Goal: Task Accomplishment & Management: Use online tool/utility

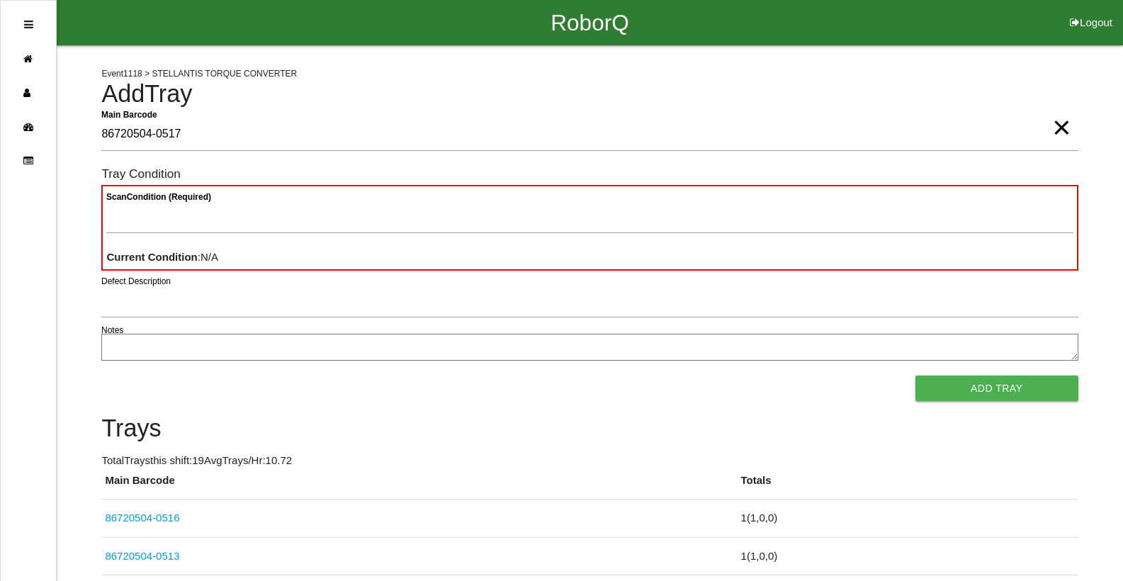
type Barcode "86720504-0517"
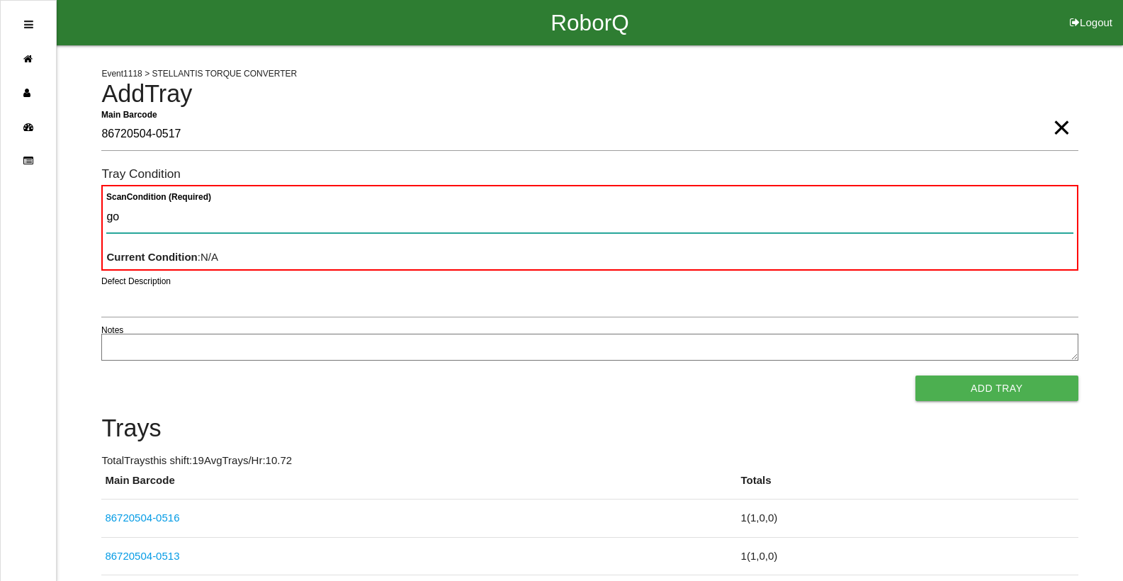
type Condition "goo"
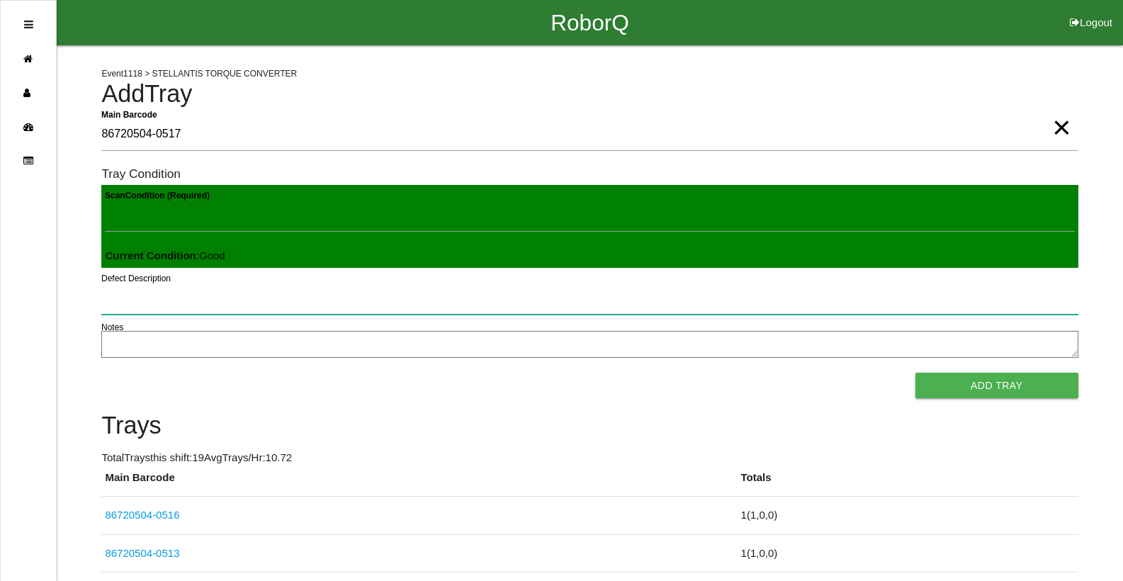
click at [915, 373] on button "Add Tray" at bounding box center [996, 385] width 163 height 25
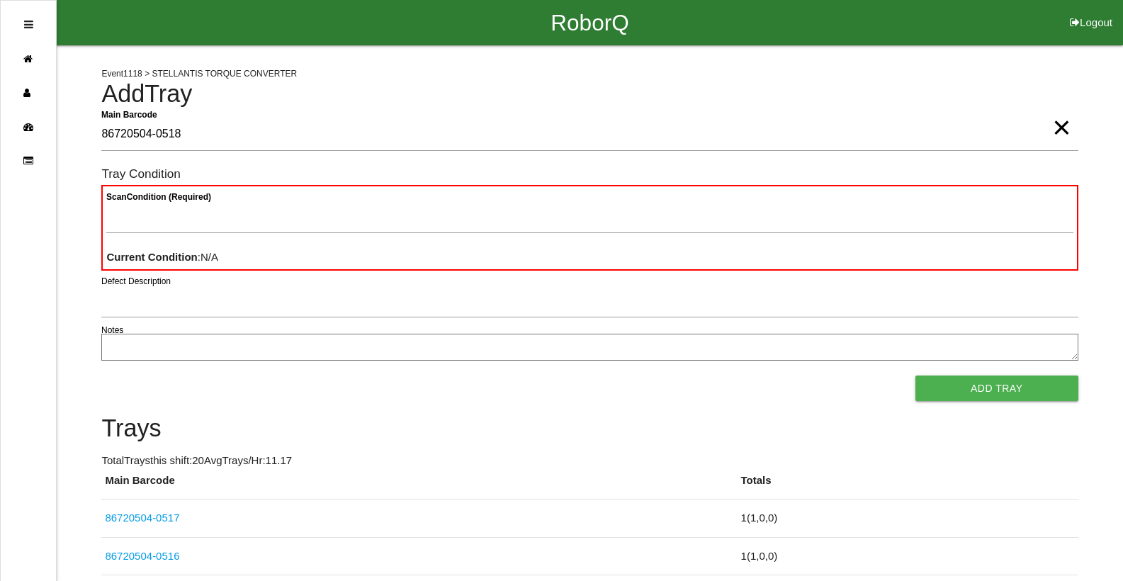
type Barcode "86720504-0518"
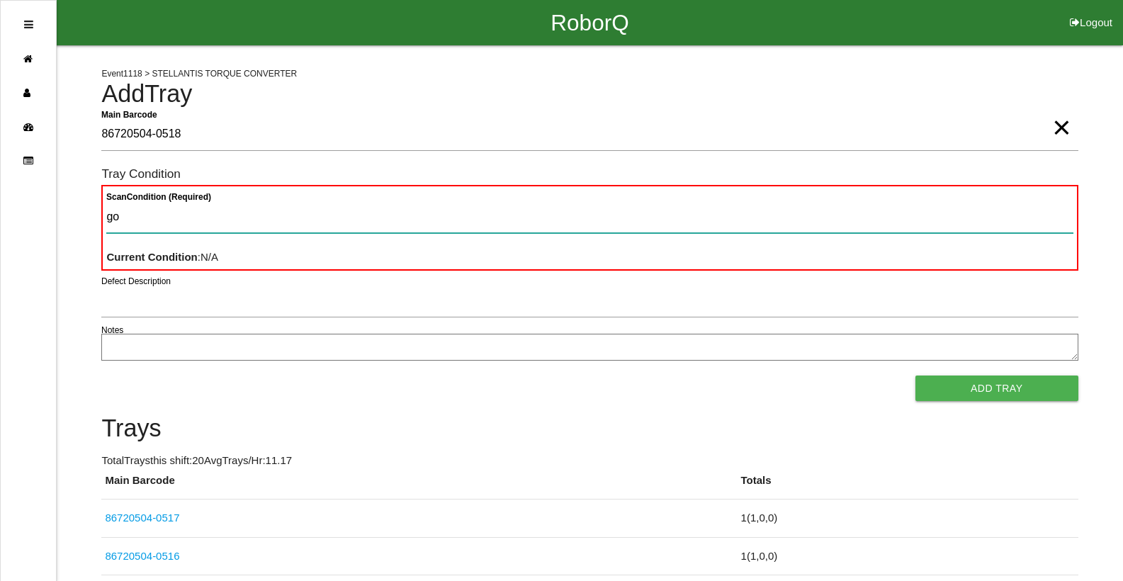
type Condition "goo"
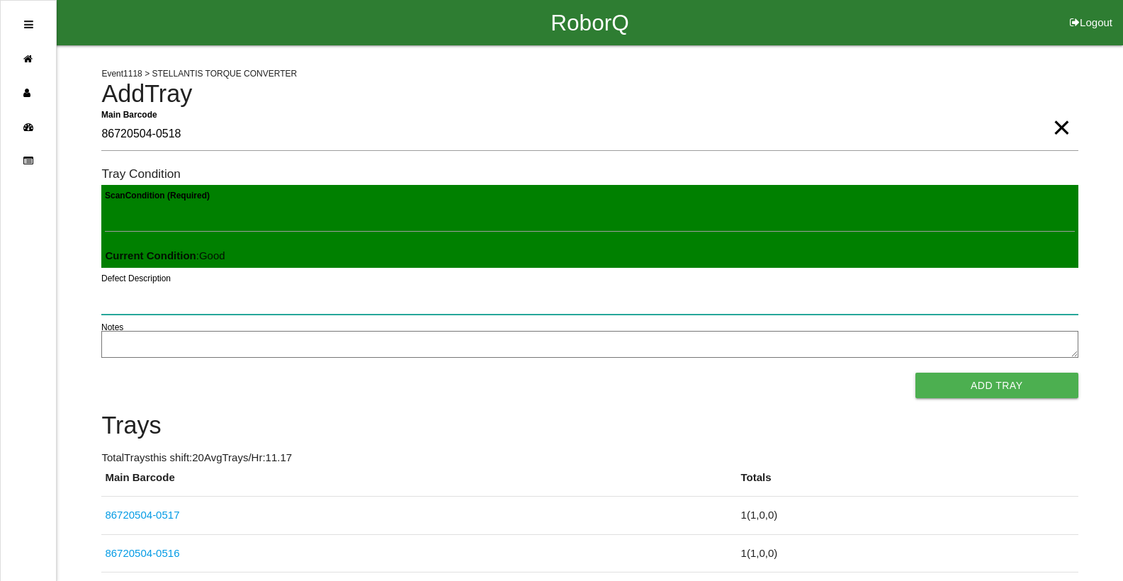
click at [915, 373] on button "Add Tray" at bounding box center [996, 385] width 163 height 25
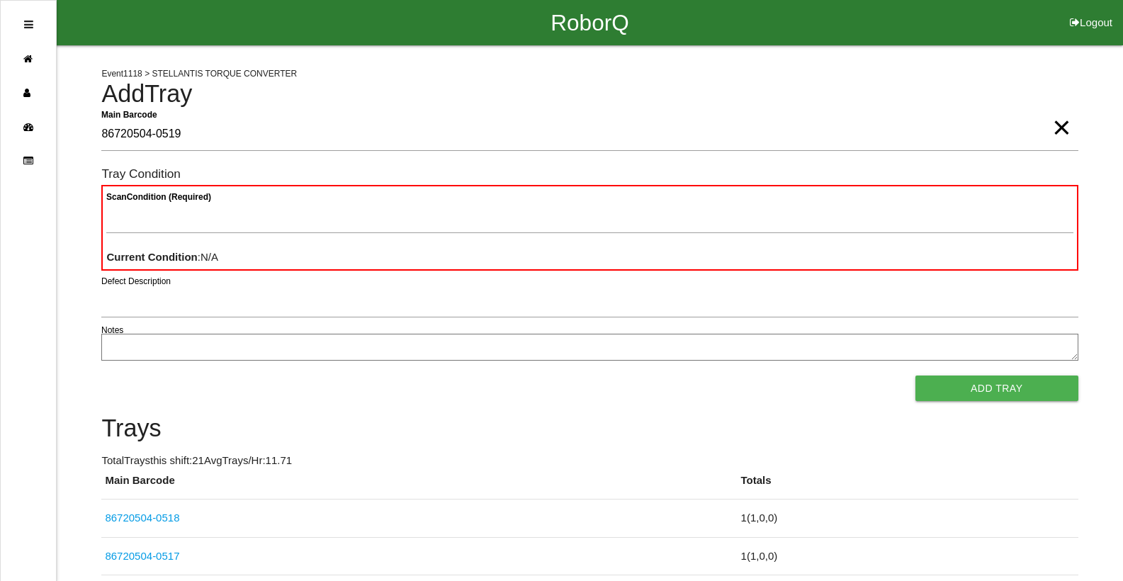
type Barcode "86720504-0519"
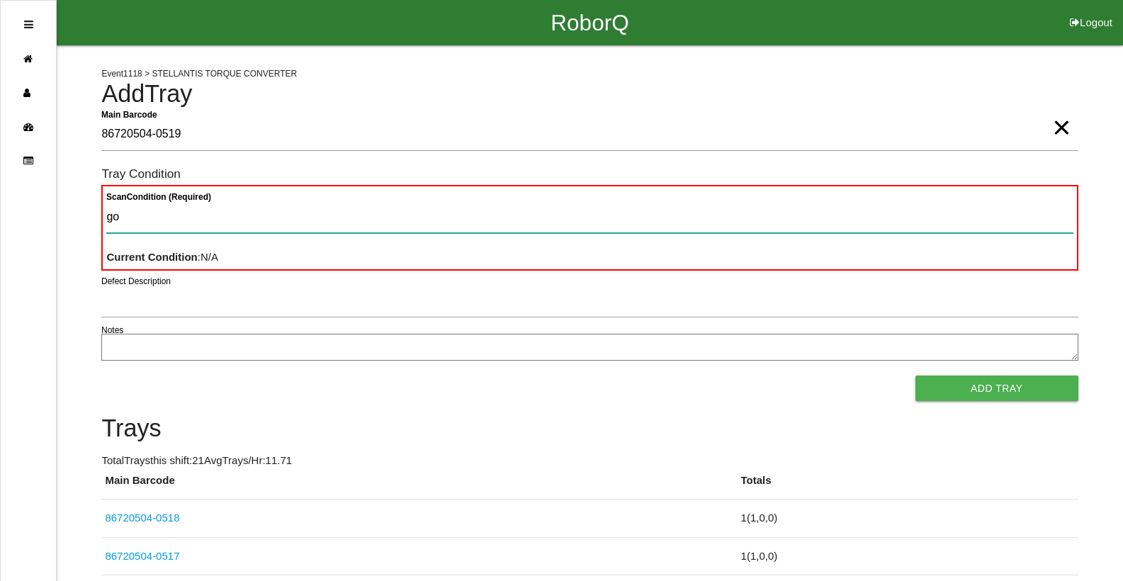
type Condition "goo"
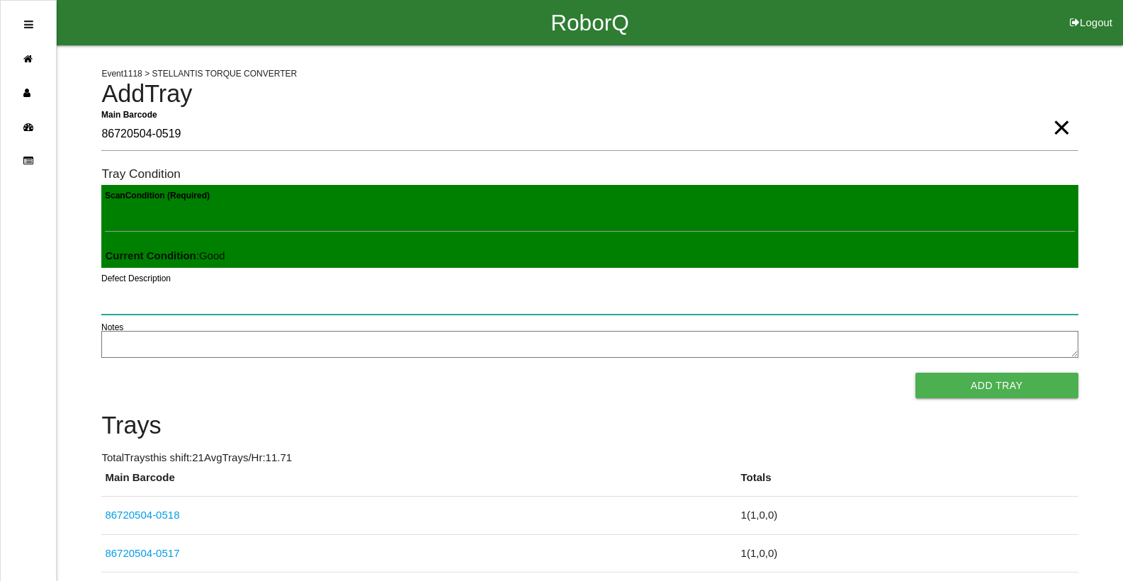
click at [915, 373] on button "Add Tray" at bounding box center [996, 385] width 163 height 25
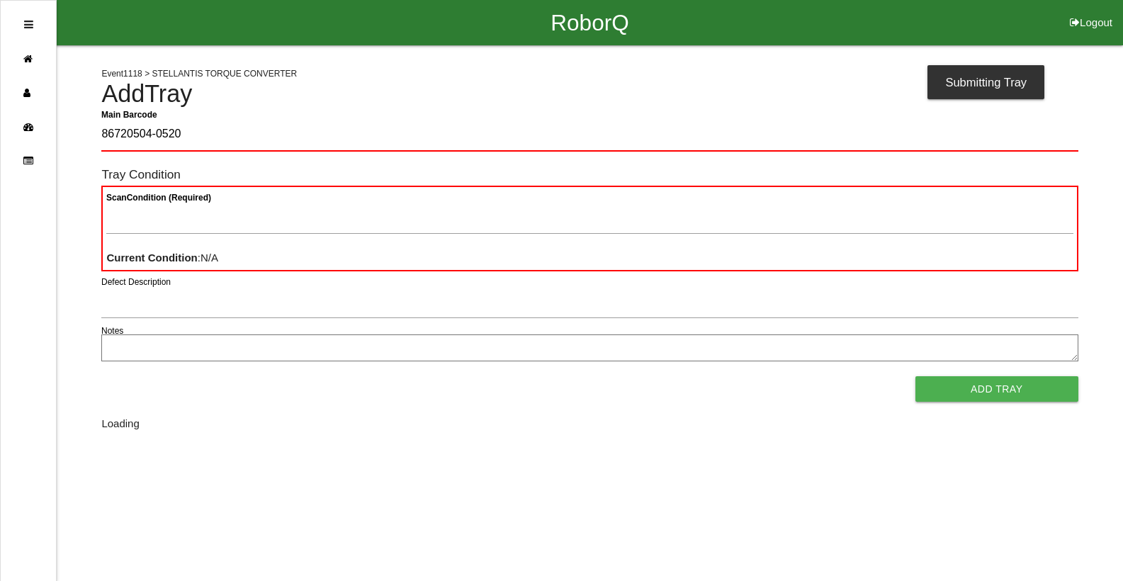
type Barcode "86720504-0520"
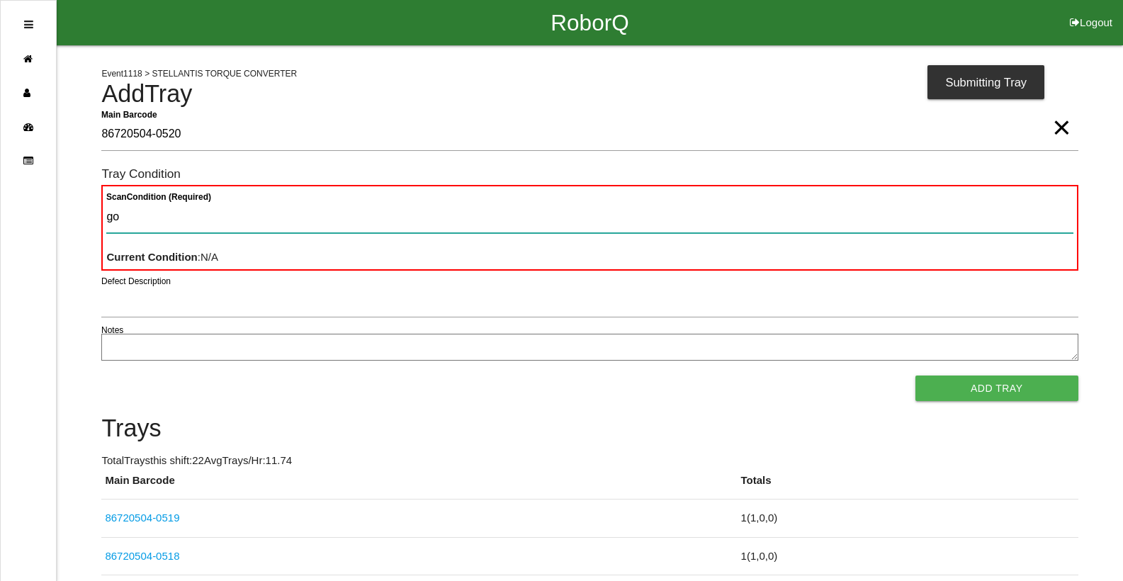
type Condition "goo"
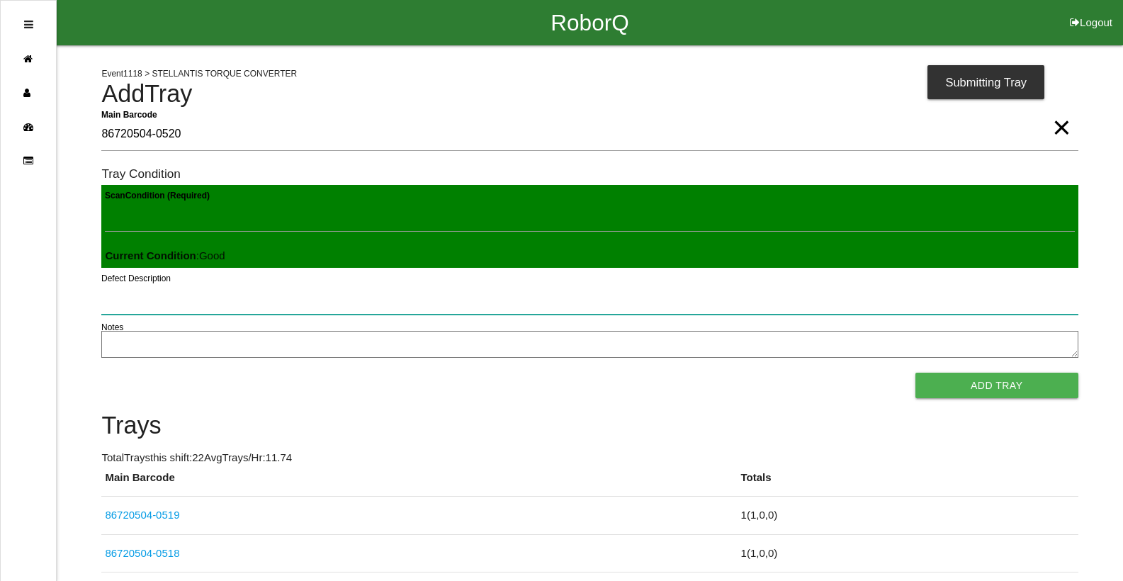
click at [915, 373] on button "Add Tray" at bounding box center [996, 385] width 163 height 25
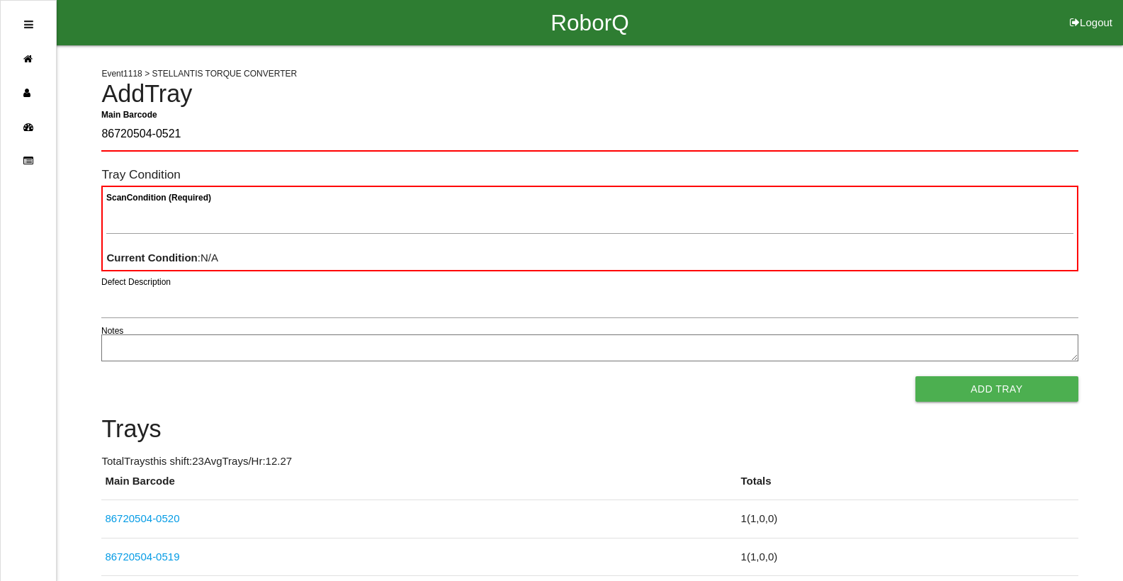
type Barcode "86720504-0521"
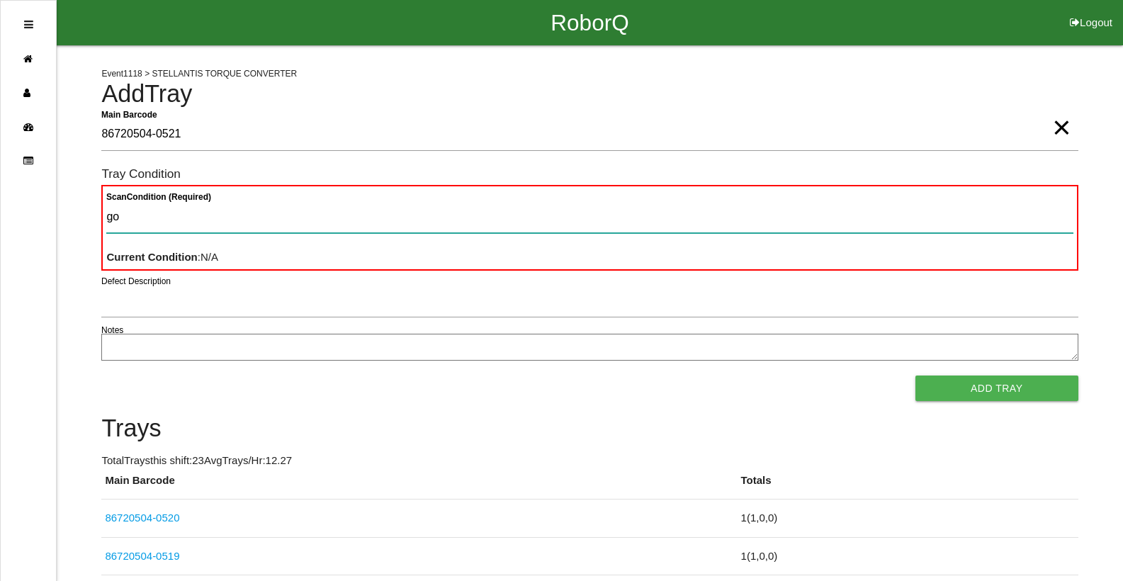
type Condition "goo"
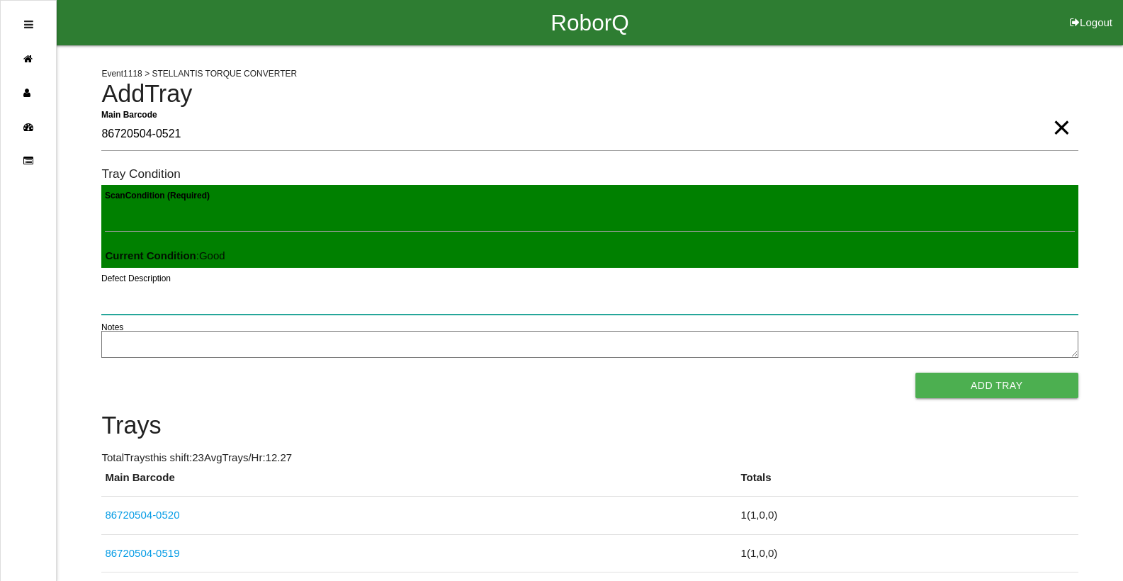
click at [915, 373] on button "Add Tray" at bounding box center [996, 385] width 163 height 25
